Goal: Information Seeking & Learning: Find specific page/section

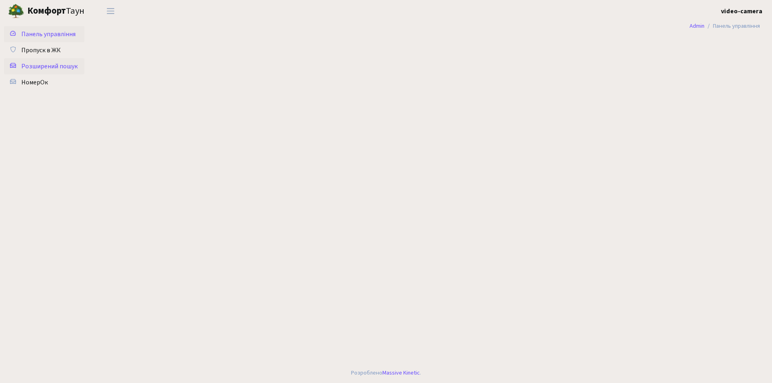
click at [43, 63] on span "Розширений пошук" at bounding box center [49, 66] width 56 height 9
click at [49, 66] on span "Розширений пошук" at bounding box center [49, 66] width 56 height 9
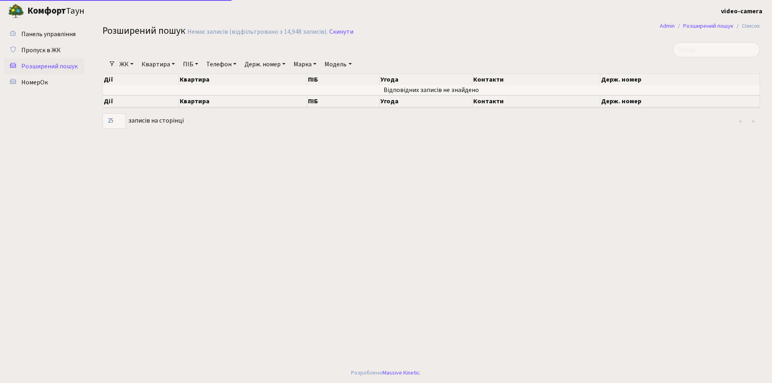
select select "25"
click at [164, 65] on link "Квартира" at bounding box center [158, 65] width 40 height 14
type input "13-172"
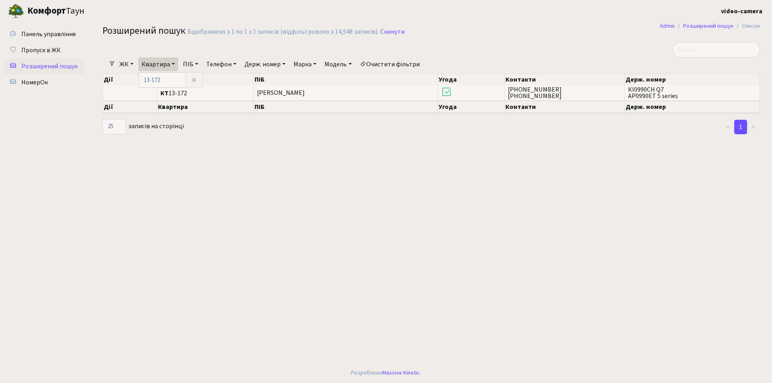
click at [271, 62] on link "Держ. номер" at bounding box center [264, 65] width 47 height 14
click at [267, 75] on input "text" at bounding box center [265, 79] width 47 height 15
type input "2222"
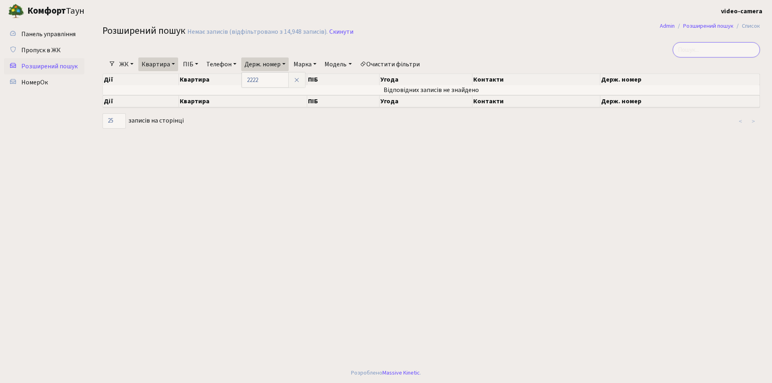
click at [691, 50] on input "search" at bounding box center [716, 49] width 87 height 15
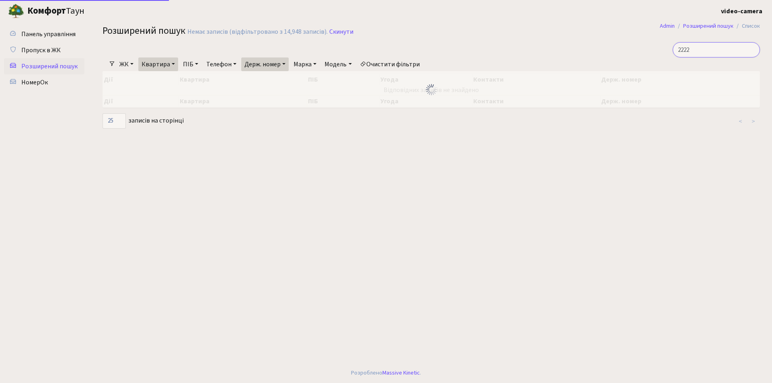
type input "2222"
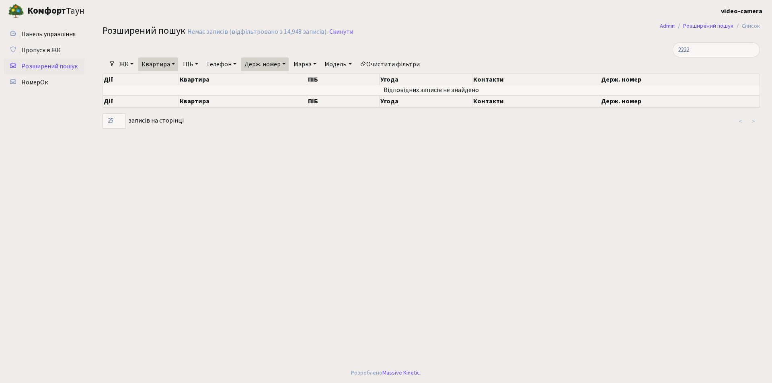
click at [173, 68] on link "Квартира" at bounding box center [158, 65] width 40 height 14
click at [195, 80] on icon at bounding box center [194, 80] width 6 height 6
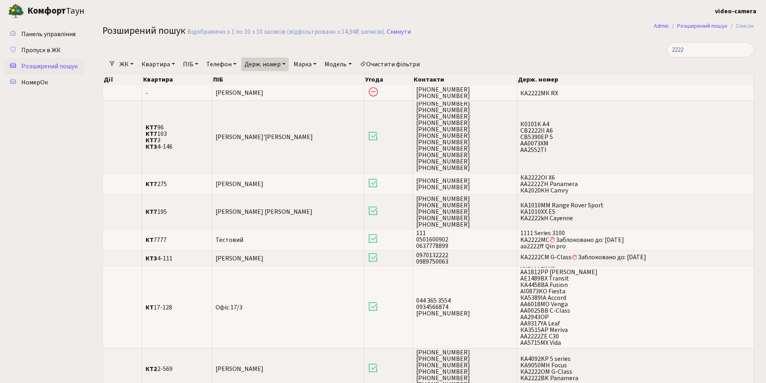
click at [255, 61] on link "Держ. номер" at bounding box center [264, 65] width 47 height 14
drag, startPoint x: 261, startPoint y: 80, endPoint x: 246, endPoint y: 80, distance: 15.3
click at [246, 80] on input "2222" at bounding box center [265, 79] width 47 height 15
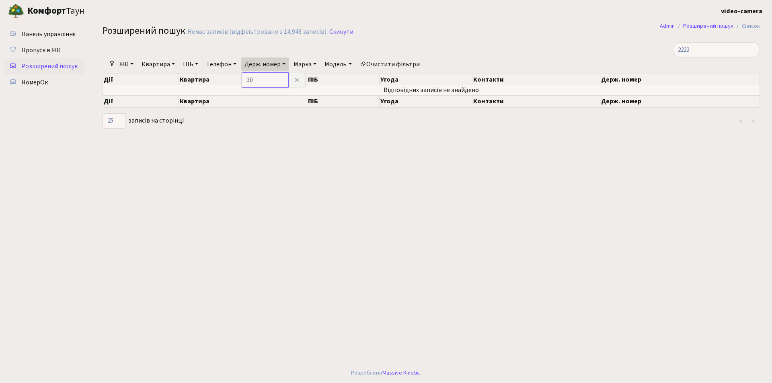
type input "3"
type input "2"
type input "7"
type input "9060"
drag, startPoint x: 265, startPoint y: 76, endPoint x: 248, endPoint y: 77, distance: 17.3
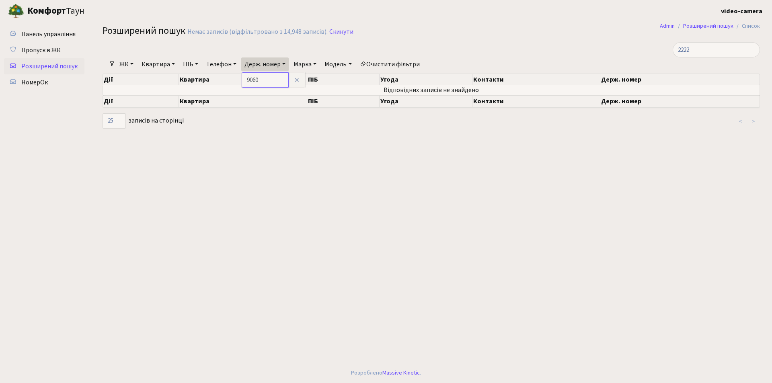
click at [248, 77] on input "9060" at bounding box center [265, 79] width 47 height 15
click at [49, 52] on span "Пропуск в ЖК" at bounding box center [40, 50] width 39 height 9
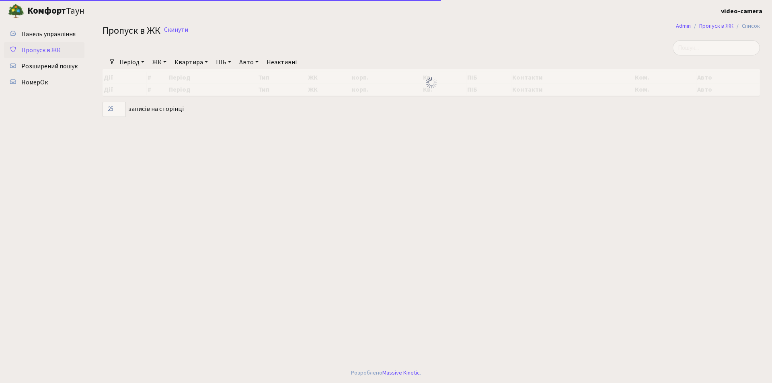
select select "25"
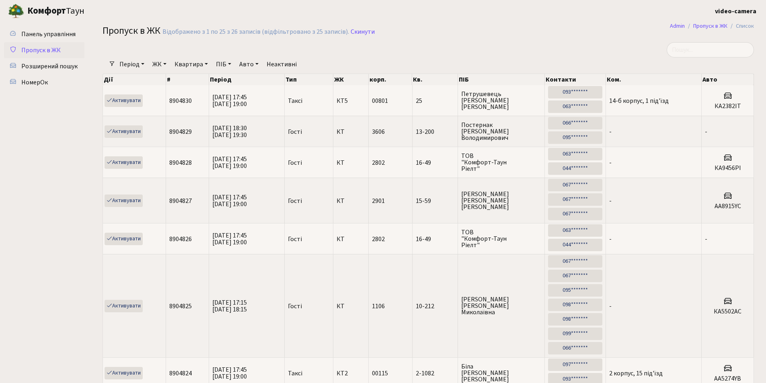
click at [122, 65] on link "Період" at bounding box center [131, 65] width 31 height 14
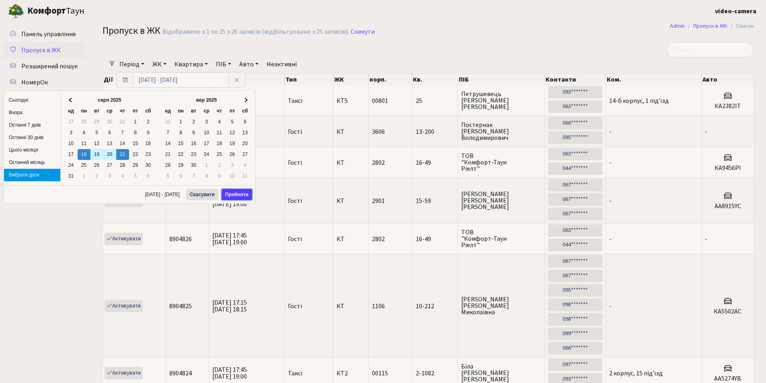
click at [228, 190] on button "Прийняти" at bounding box center [237, 194] width 31 height 11
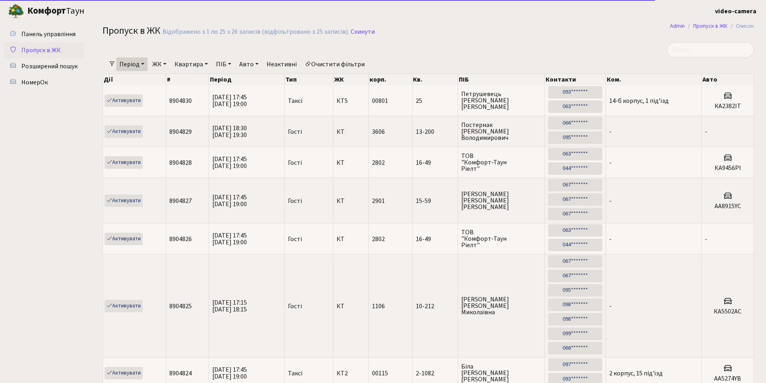
click at [245, 64] on link "Авто" at bounding box center [249, 65] width 26 height 14
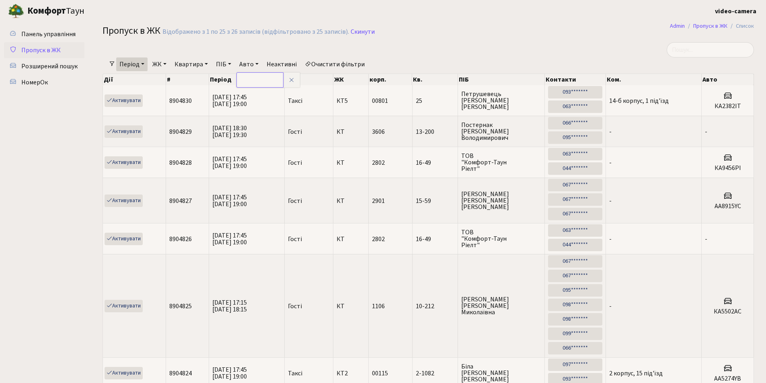
paste input "9060"
type input "9060"
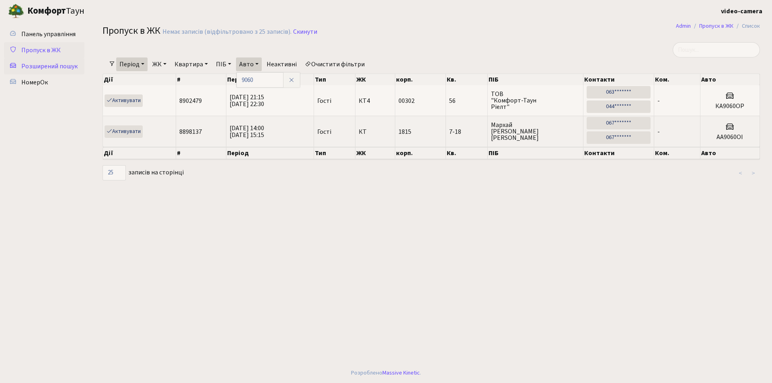
click at [67, 66] on span "Розширений пошук" at bounding box center [49, 66] width 56 height 9
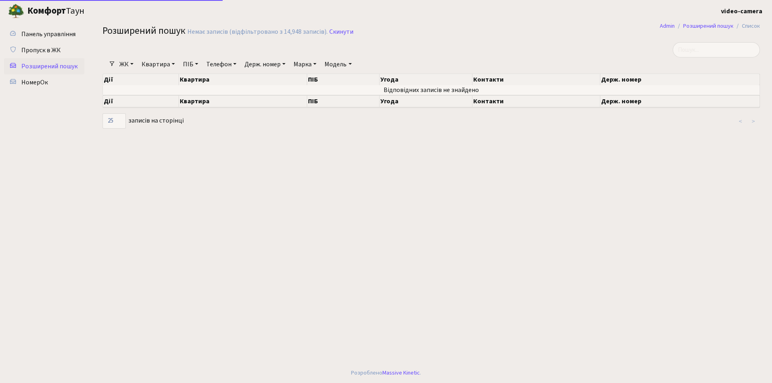
select select "25"
click at [261, 64] on link "Держ. номер" at bounding box center [264, 65] width 47 height 14
drag, startPoint x: 267, startPoint y: 78, endPoint x: 243, endPoint y: 80, distance: 25.0
click at [243, 80] on div "Фільтри ЖК - КТ, вул. Регенераторна, 4 КТ2, просп. Соборності, 17 КТ3, вул. Бер…" at bounding box center [432, 85] width 670 height 87
click at [283, 69] on link "Держ. номер" at bounding box center [264, 65] width 47 height 14
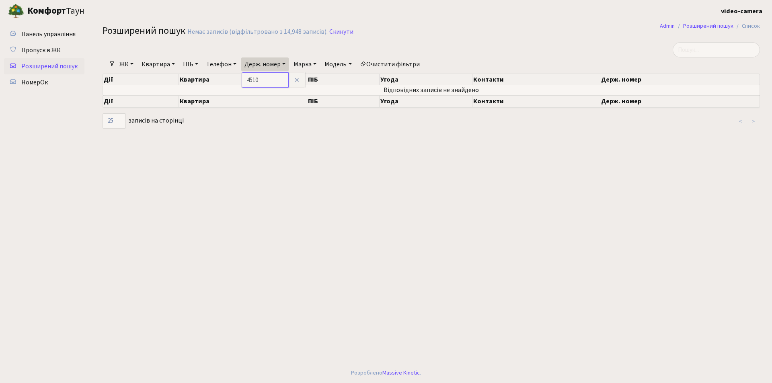
click at [273, 79] on input "4510" at bounding box center [265, 79] width 47 height 15
drag, startPoint x: 273, startPoint y: 79, endPoint x: 250, endPoint y: 76, distance: 23.9
click at [250, 76] on input "4510" at bounding box center [265, 79] width 47 height 15
type input "6485"
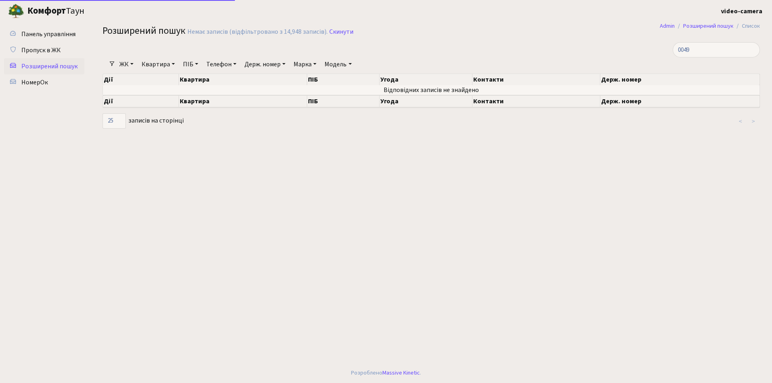
select select "25"
click at [167, 63] on link "Квартира" at bounding box center [158, 65] width 40 height 14
click at [169, 74] on input "text" at bounding box center [162, 79] width 47 height 15
type input "13-17"
